Goal: Task Accomplishment & Management: Manage account settings

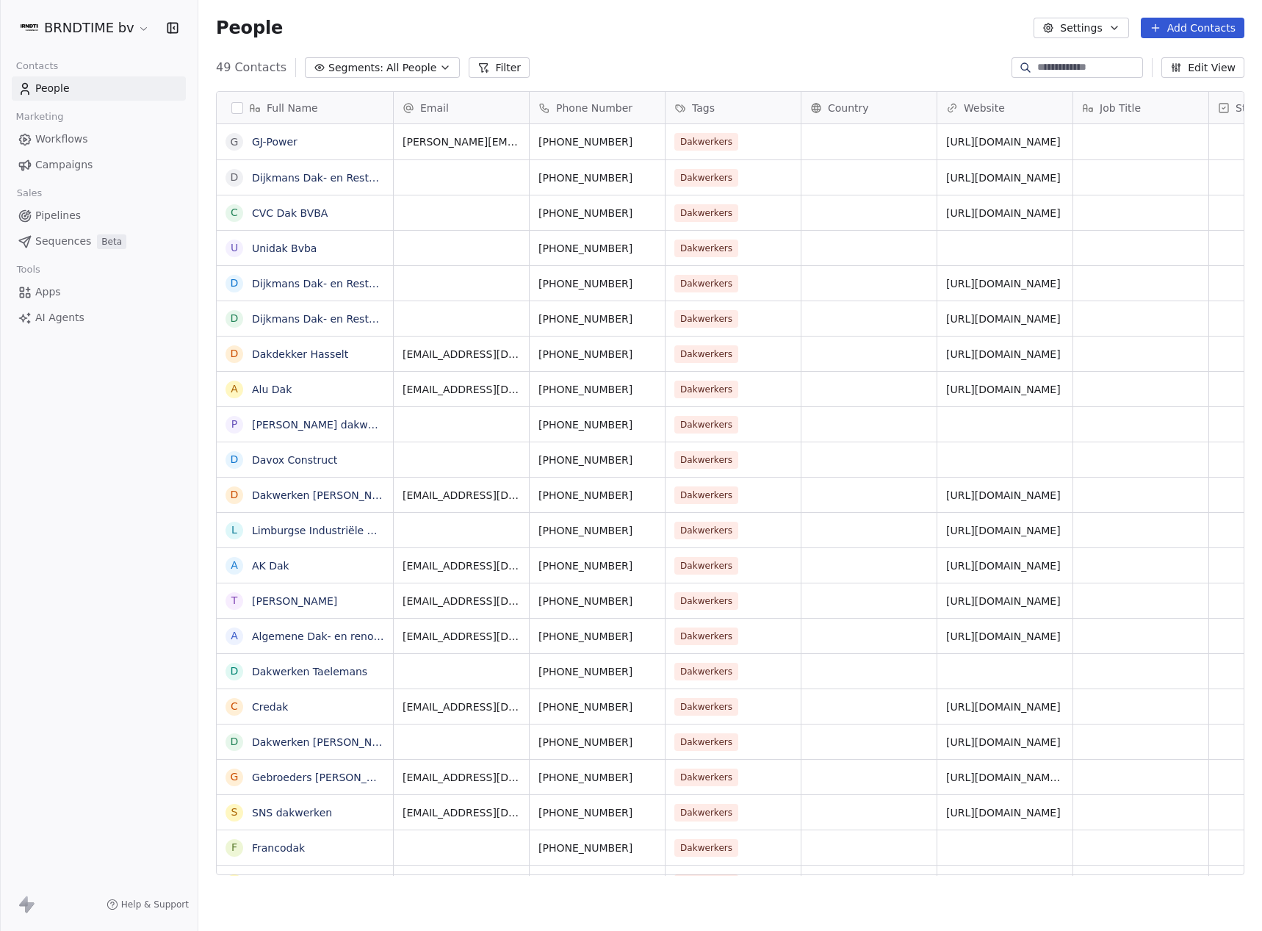
scroll to position [808, 1053]
click at [1128, 32] on button "Settings" at bounding box center [1081, 28] width 95 height 21
click at [67, 22] on html "BRNDTIME bv Contacts People Marketing Workflows Campaigns Sales Pipelines Seque…" at bounding box center [631, 465] width 1262 height 931
click at [98, 26] on html "BRNDTIME bv Contacts People Marketing Workflows Campaigns Sales Pipelines Seque…" at bounding box center [631, 465] width 1262 height 931
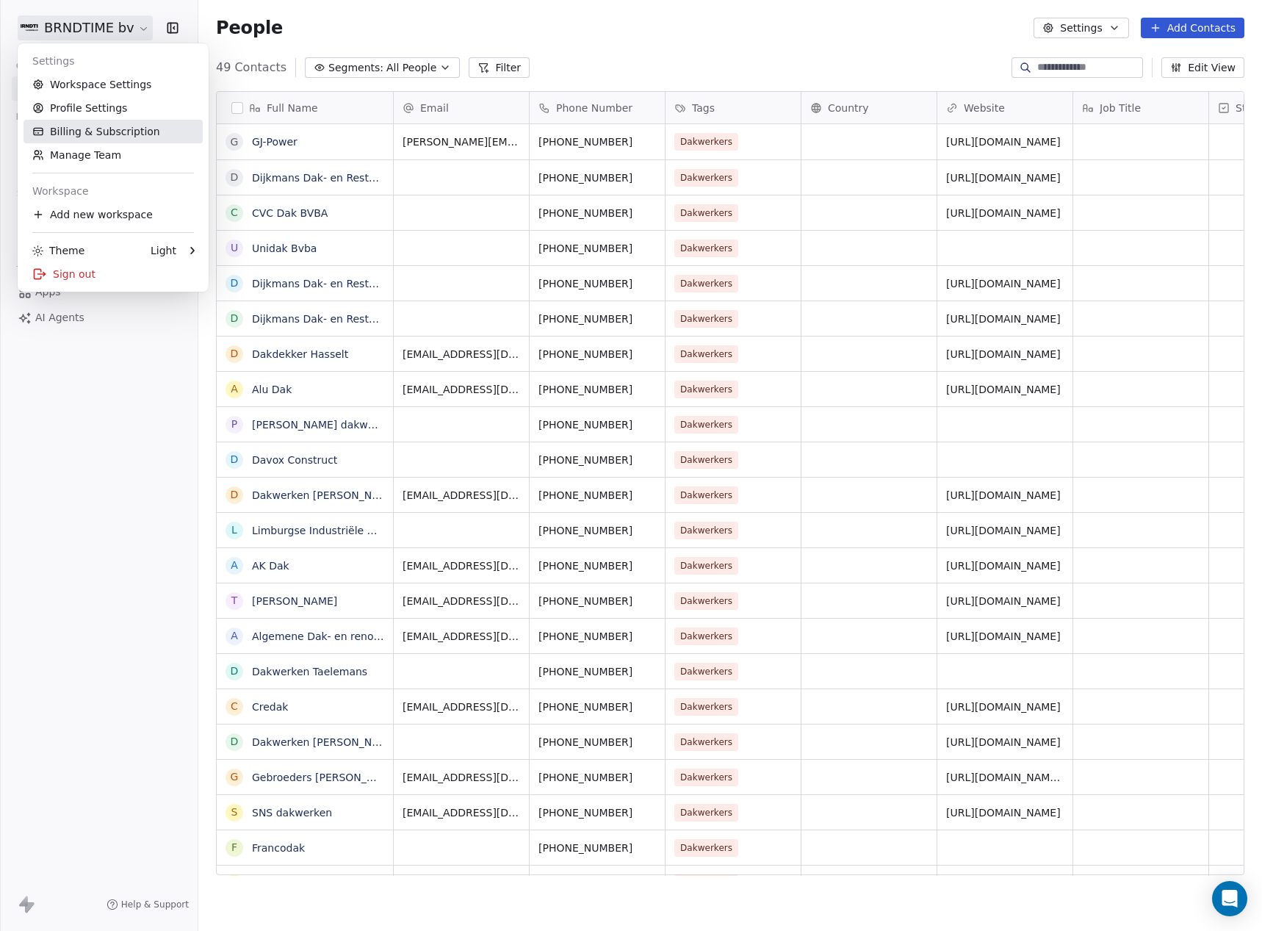
click at [105, 139] on link "Billing & Subscription" at bounding box center [113, 132] width 179 height 24
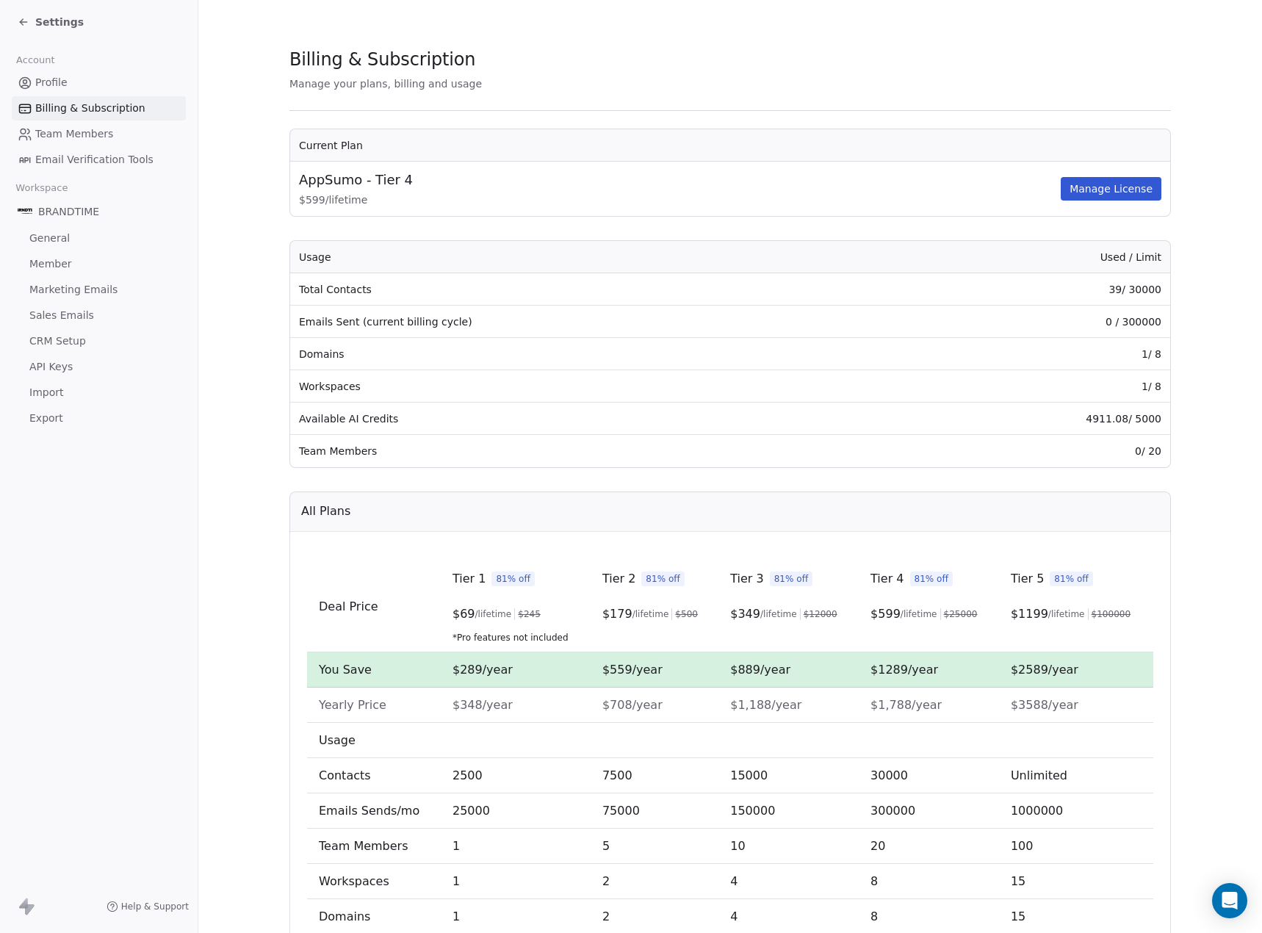
click at [1086, 192] on button "Manage License" at bounding box center [1111, 189] width 101 height 24
click at [48, 20] on span "Settings" at bounding box center [59, 22] width 48 height 15
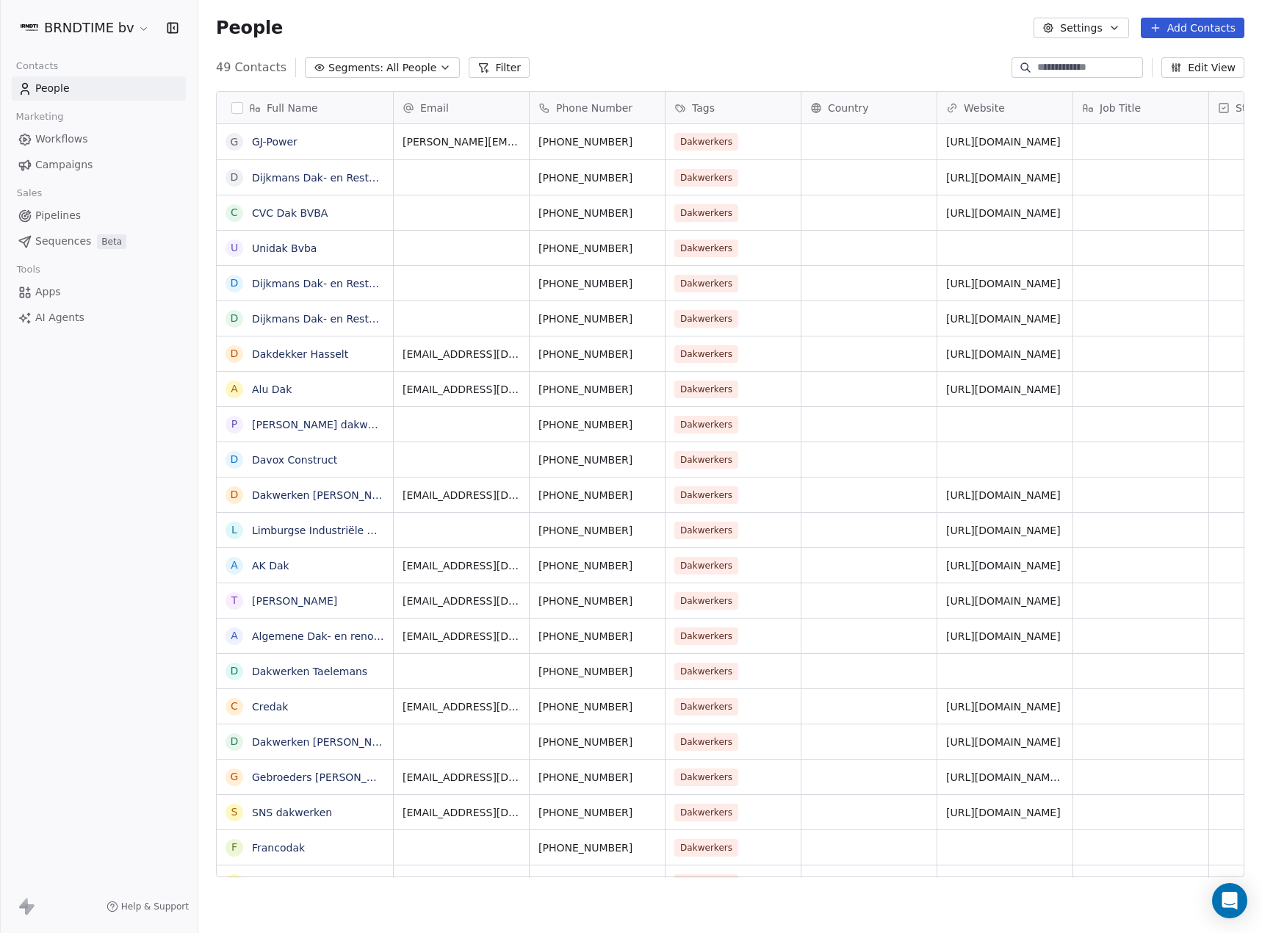
scroll to position [810, 1053]
click at [115, 35] on html "BRNDTIME bv Contacts People Marketing Workflows Campaigns Sales Pipelines Seque…" at bounding box center [631, 466] width 1262 height 933
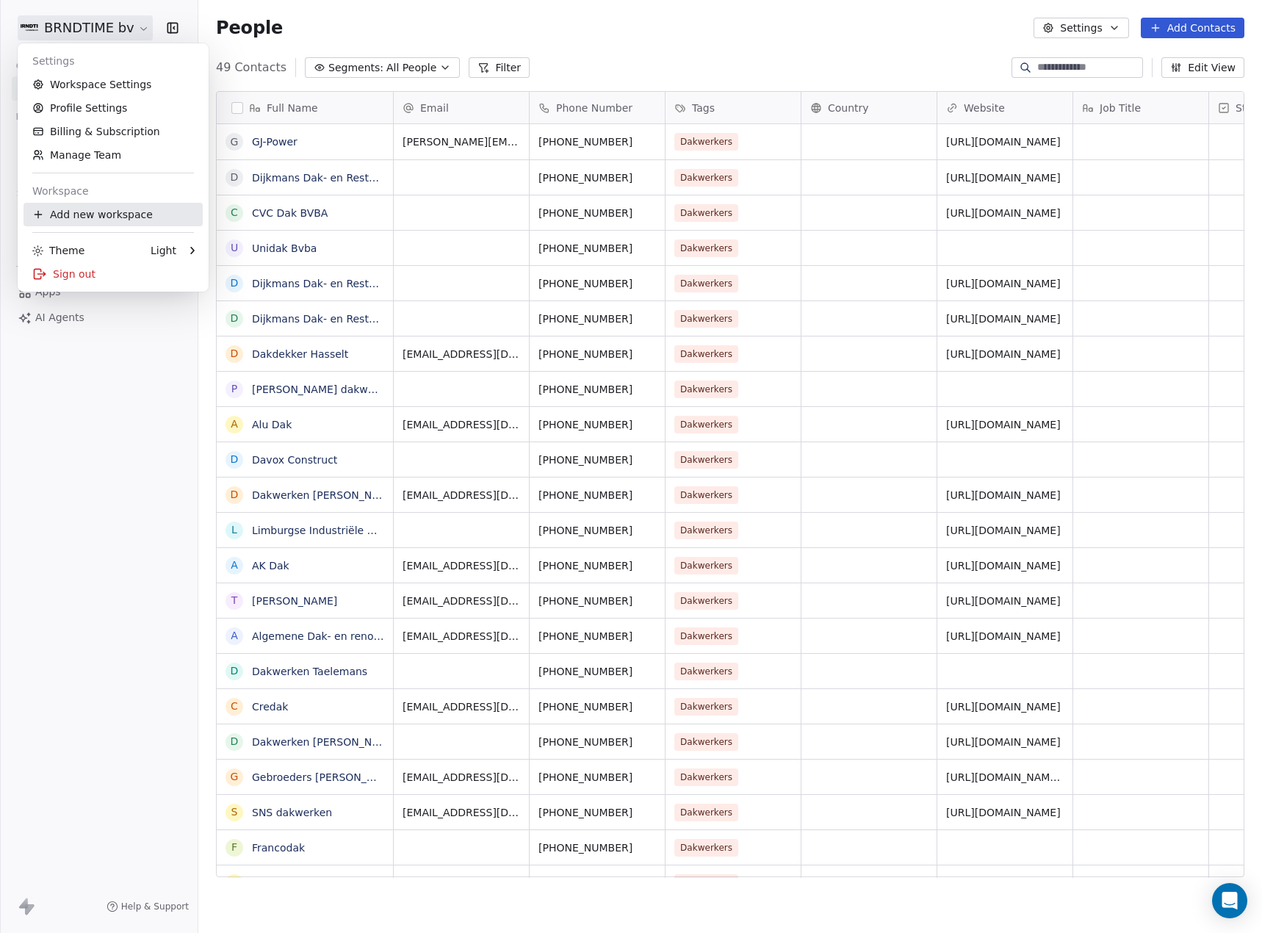
click at [139, 220] on div "Add new workspace" at bounding box center [113, 215] width 179 height 24
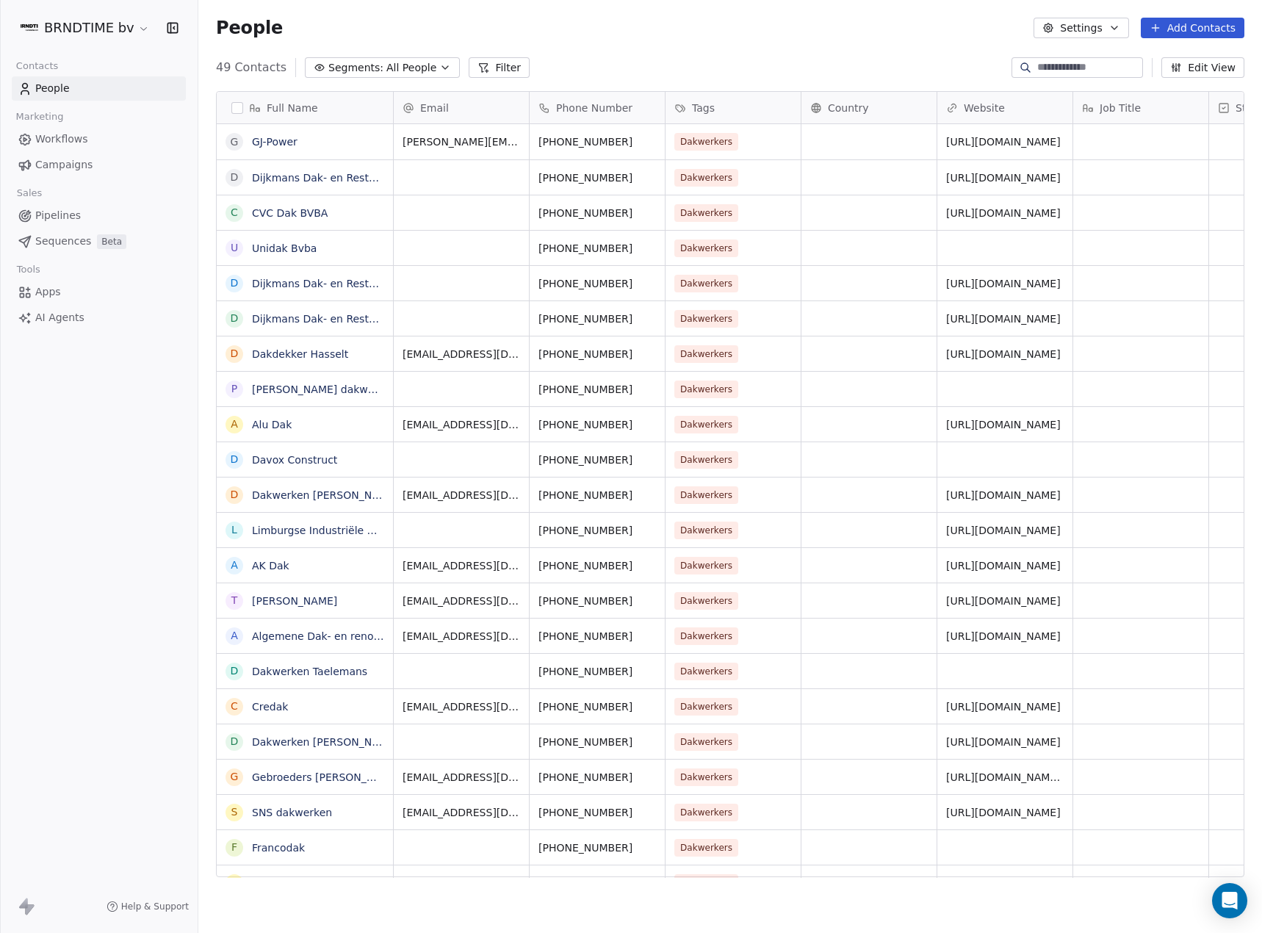
scroll to position [810, 1053]
